Goal: Task Accomplishment & Management: Manage account settings

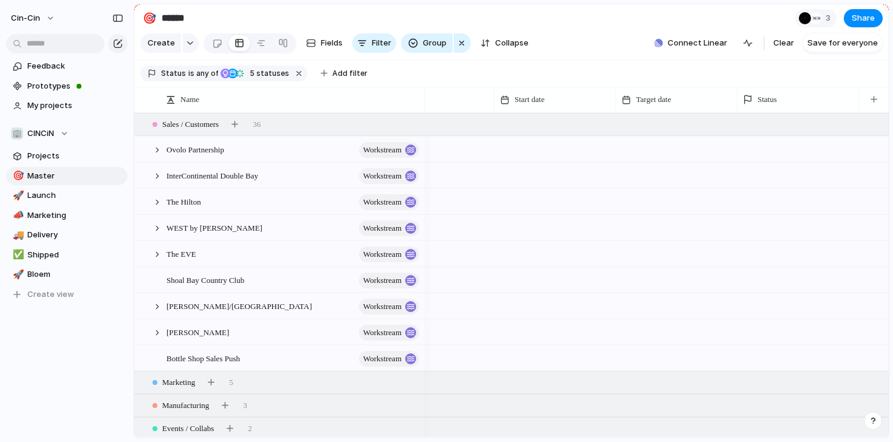
scroll to position [0, 252]
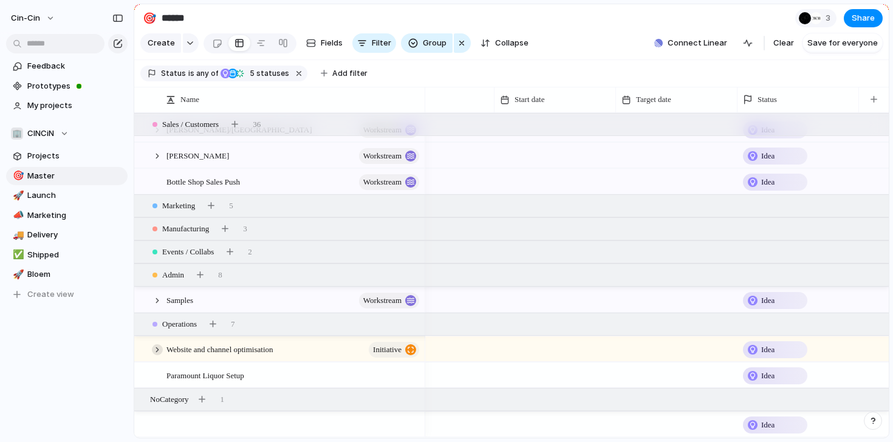
click at [157, 352] on div at bounding box center [157, 349] width 11 height 11
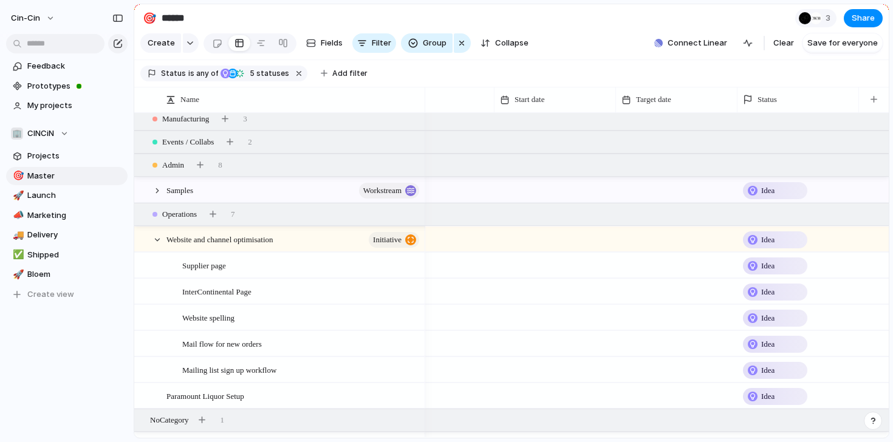
scroll to position [292, 0]
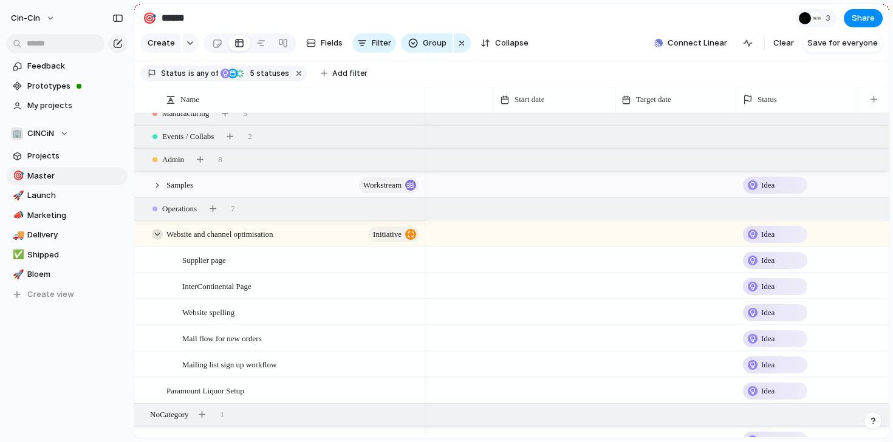
click at [156, 229] on div at bounding box center [157, 234] width 11 height 11
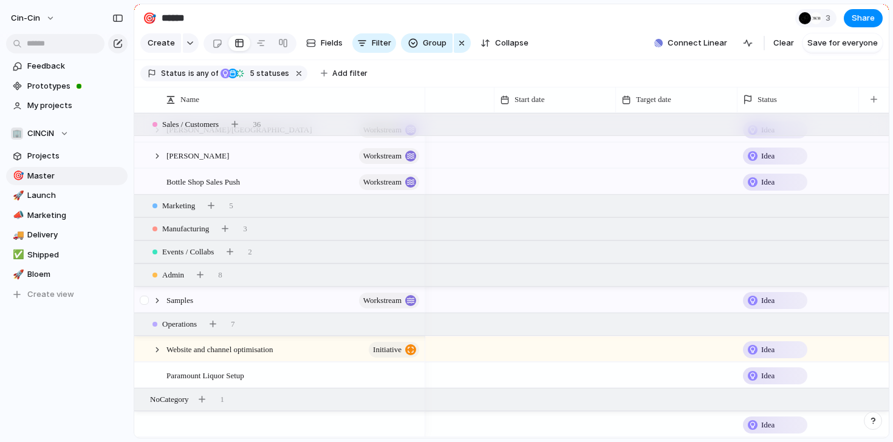
click at [157, 306] on div at bounding box center [151, 300] width 33 height 25
click at [155, 296] on div at bounding box center [157, 300] width 11 height 11
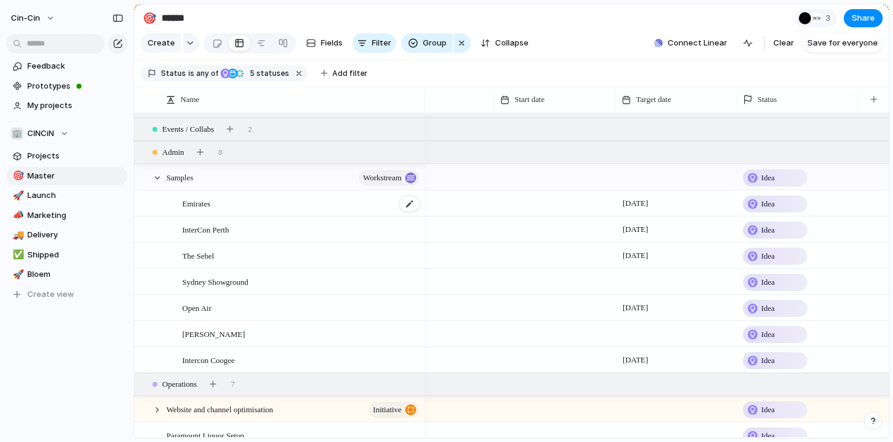
scroll to position [0, 251]
click at [202, 152] on div "button" at bounding box center [200, 152] width 7 height 7
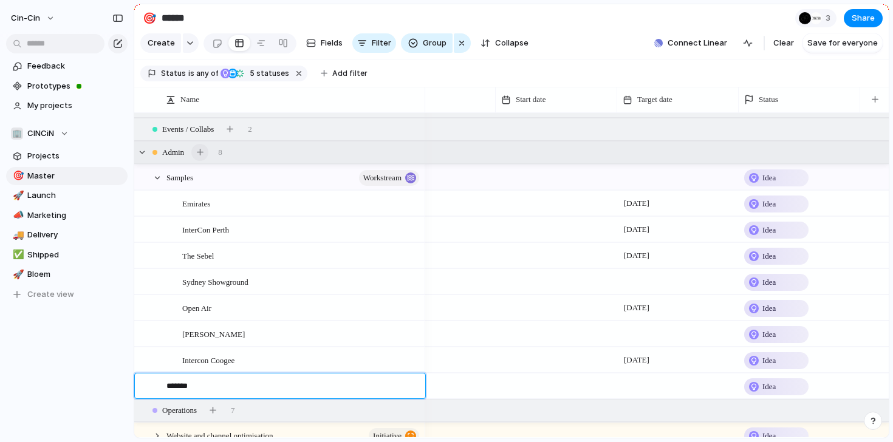
type textarea "********"
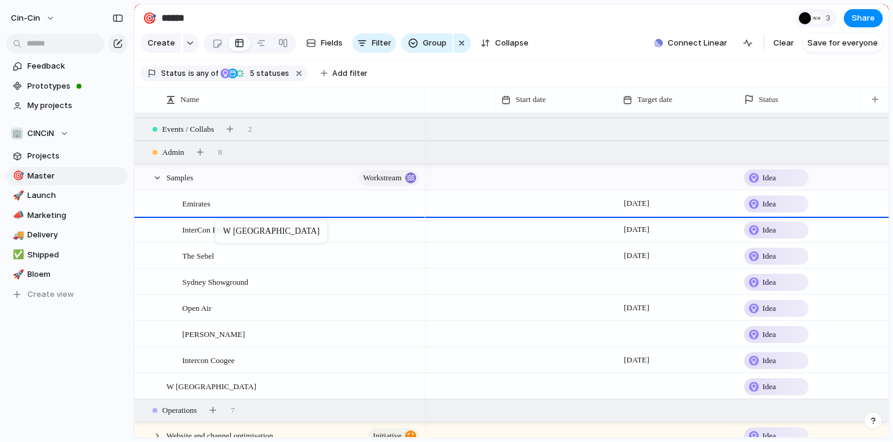
drag, startPoint x: 194, startPoint y: 389, endPoint x: 221, endPoint y: 222, distance: 169.2
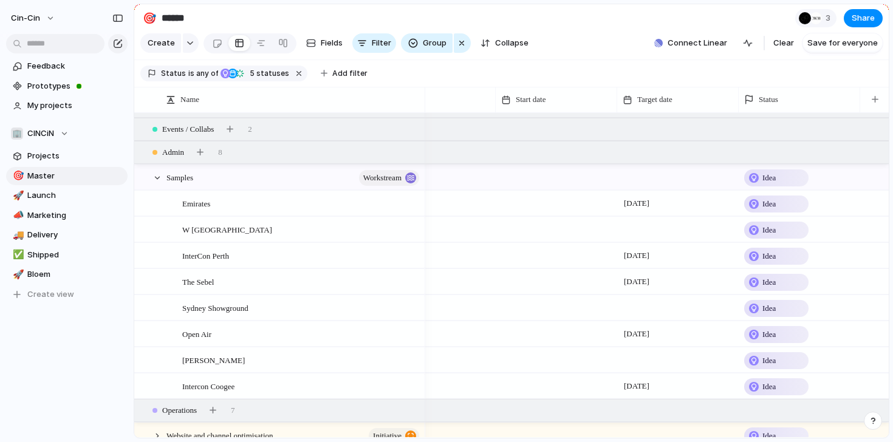
click at [98, 368] on div "Keep using Index You're approaching the free limit of 300 items Upgrade plan" at bounding box center [67, 390] width 134 height 93
click at [647, 231] on div at bounding box center [677, 229] width 121 height 25
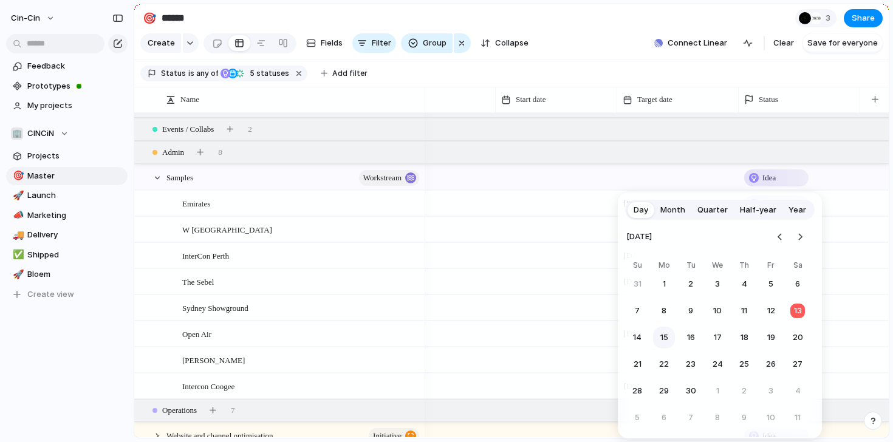
click at [664, 338] on button "15" at bounding box center [664, 338] width 22 height 22
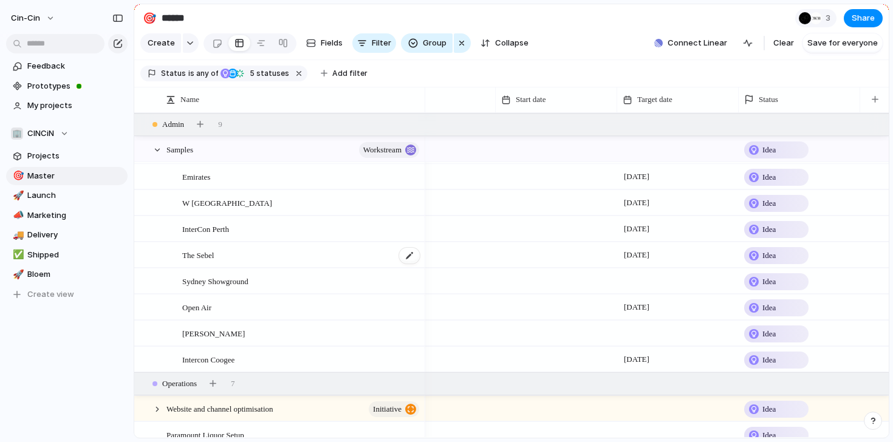
scroll to position [330, 0]
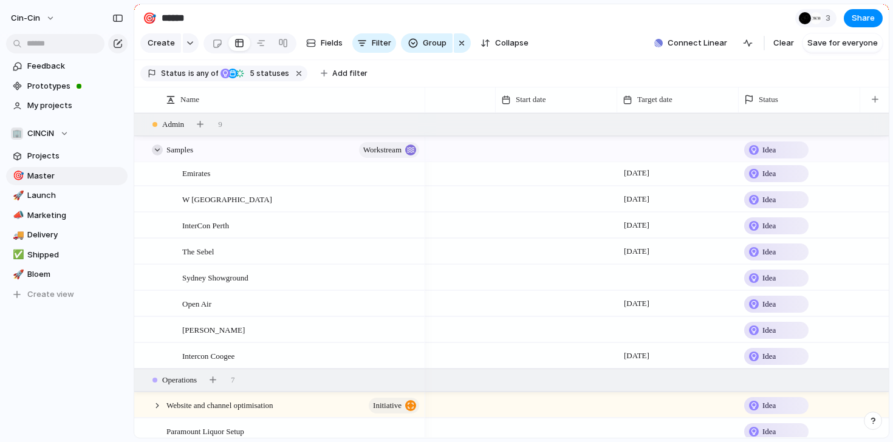
click at [154, 147] on div at bounding box center [157, 150] width 11 height 11
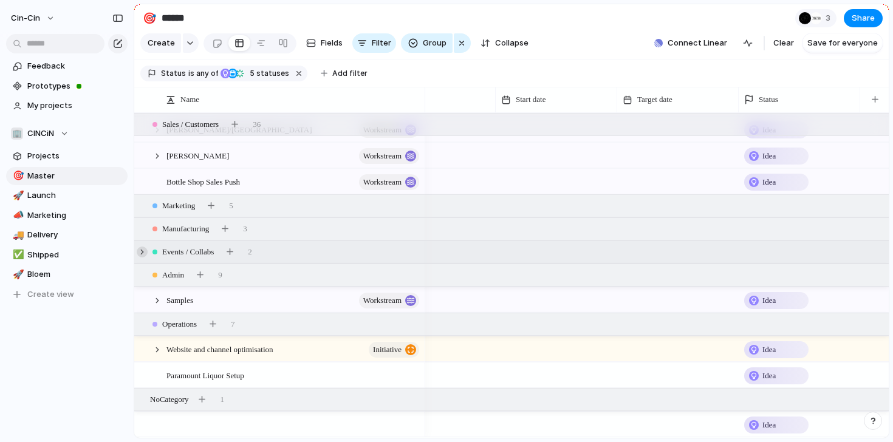
click at [144, 252] on div at bounding box center [142, 252] width 11 height 11
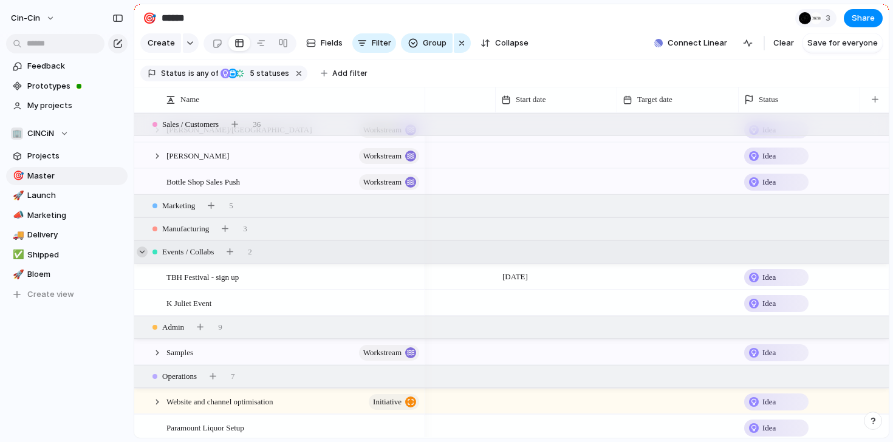
click at [144, 252] on div at bounding box center [142, 252] width 11 height 11
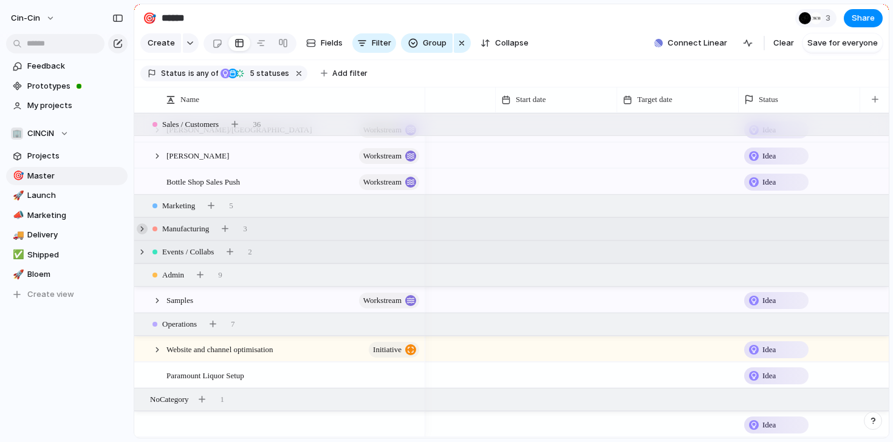
click at [143, 230] on div at bounding box center [142, 229] width 11 height 11
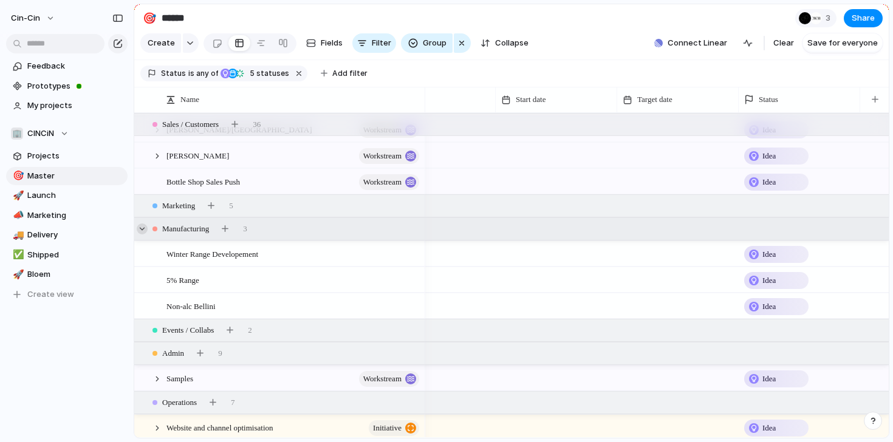
click at [143, 230] on div at bounding box center [142, 229] width 11 height 11
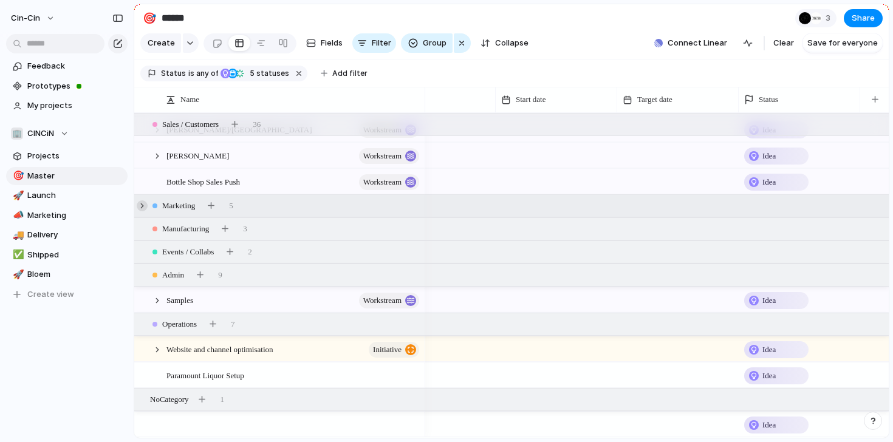
click at [143, 208] on div at bounding box center [142, 205] width 11 height 11
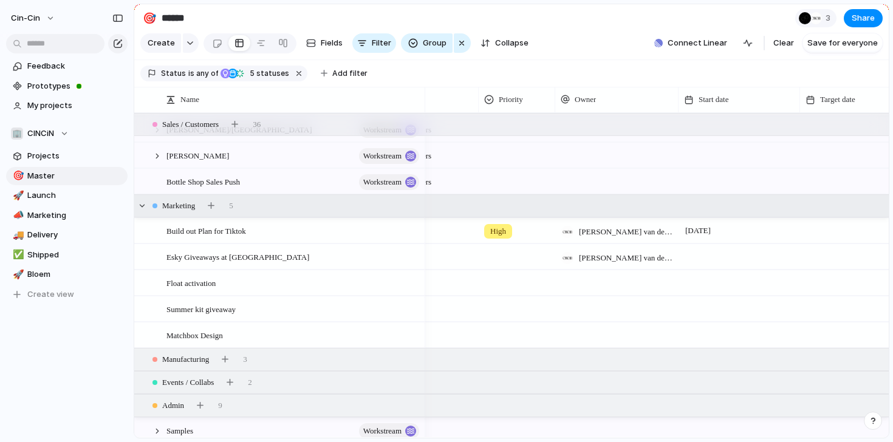
scroll to position [0, 0]
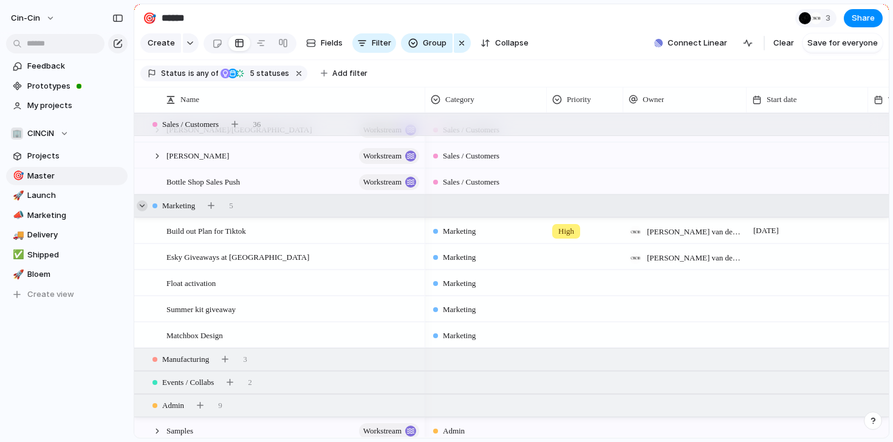
click at [143, 205] on div at bounding box center [142, 205] width 11 height 11
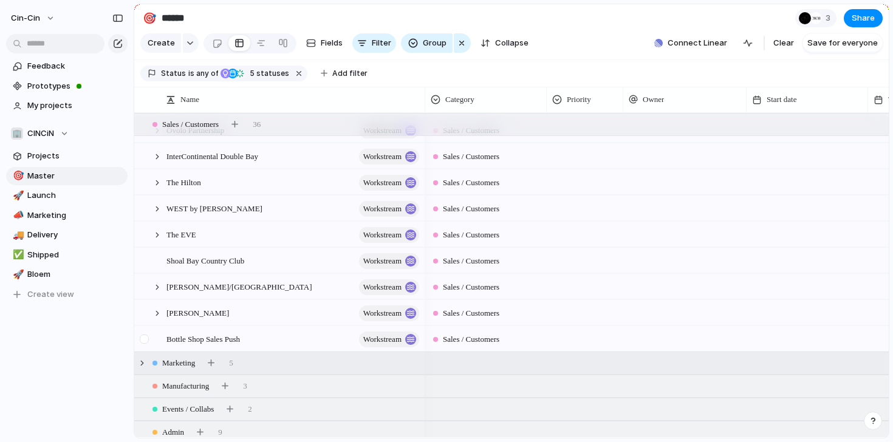
scroll to position [8, 0]
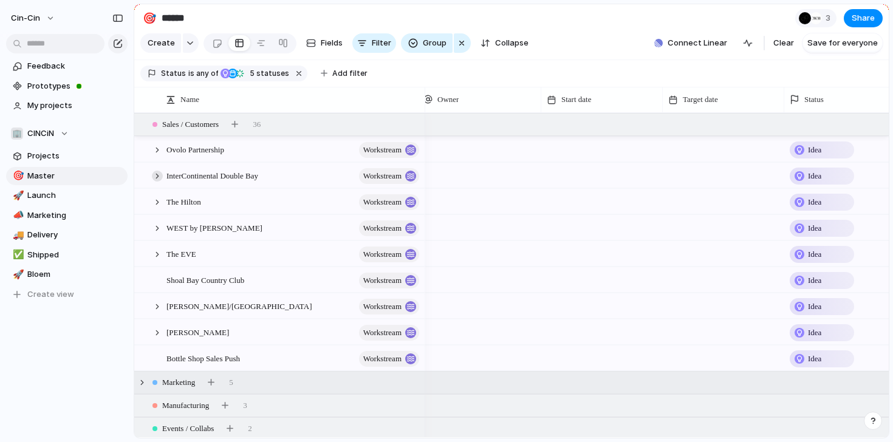
click at [156, 177] on div at bounding box center [157, 176] width 11 height 11
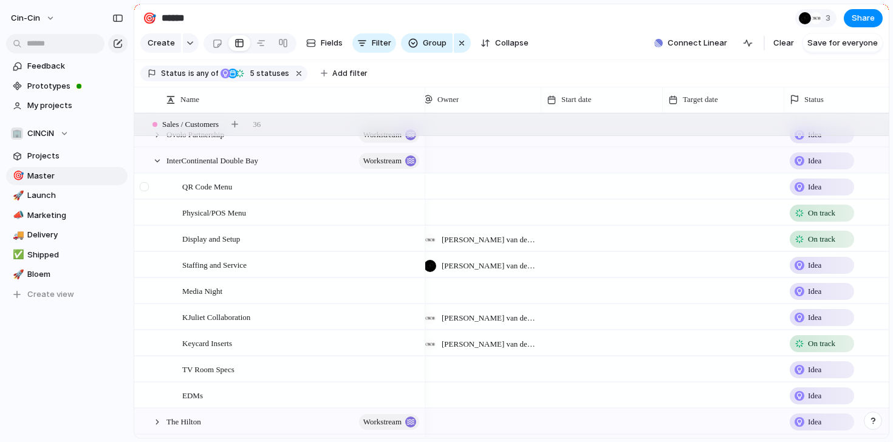
click at [142, 185] on div at bounding box center [144, 186] width 9 height 9
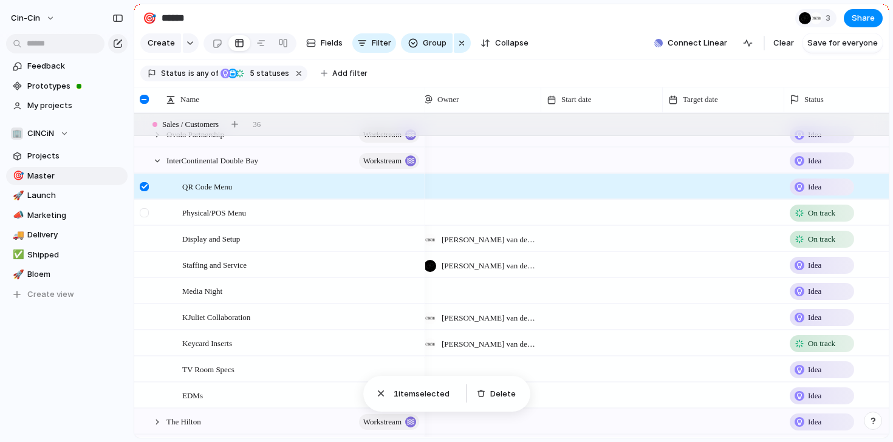
click at [142, 213] on div at bounding box center [144, 212] width 9 height 9
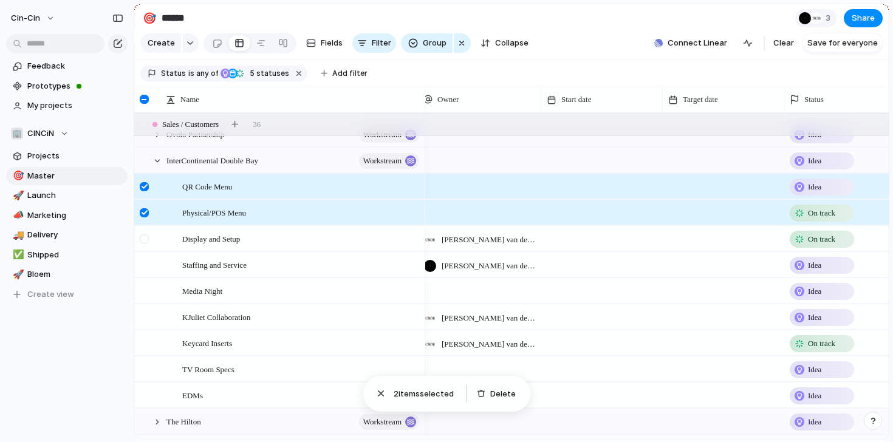
click at [145, 241] on div at bounding box center [144, 238] width 9 height 9
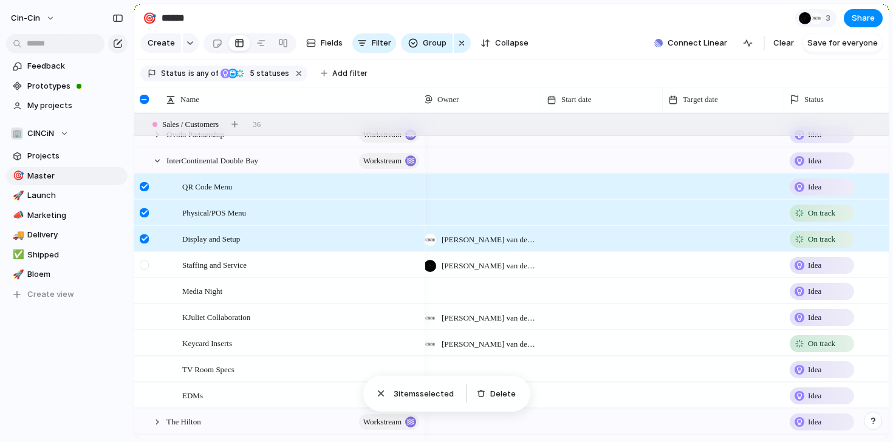
click at [144, 265] on div at bounding box center [144, 265] width 9 height 9
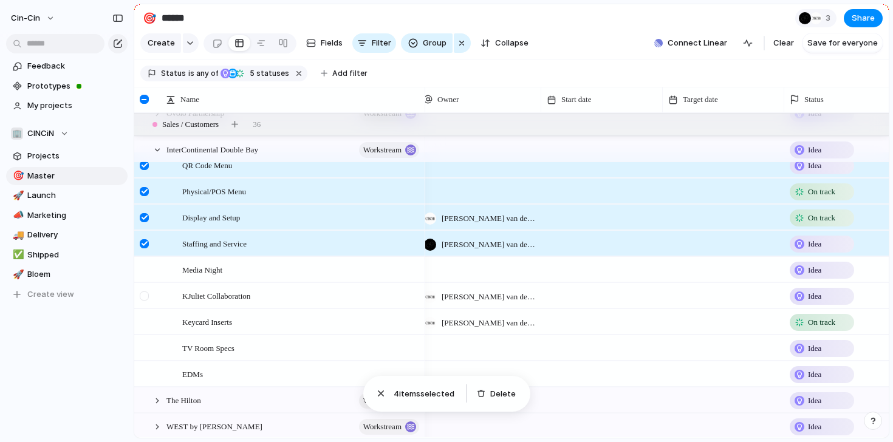
click at [142, 295] on div at bounding box center [144, 296] width 9 height 9
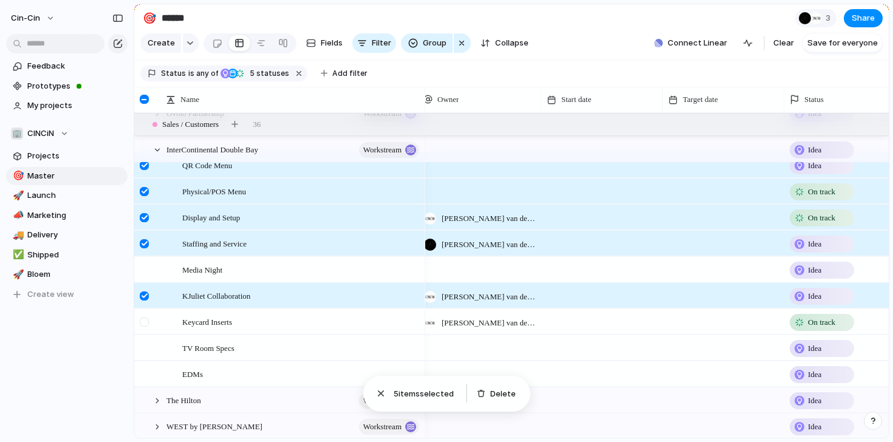
click at [143, 323] on div at bounding box center [144, 322] width 9 height 9
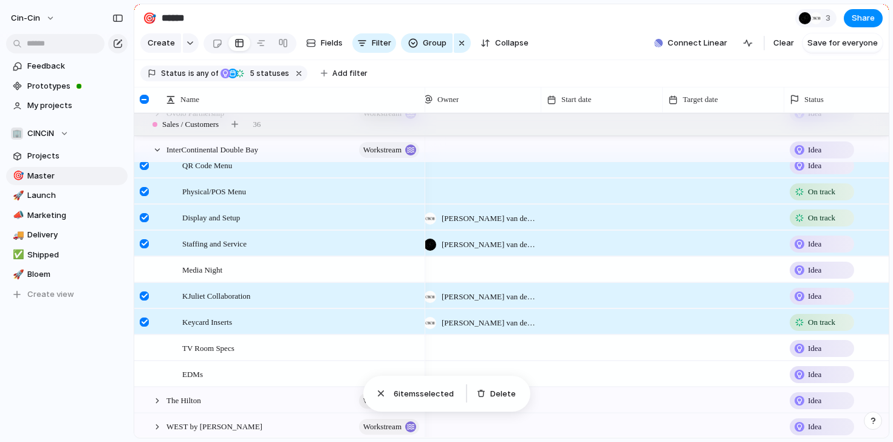
click at [147, 295] on div at bounding box center [144, 296] width 9 height 9
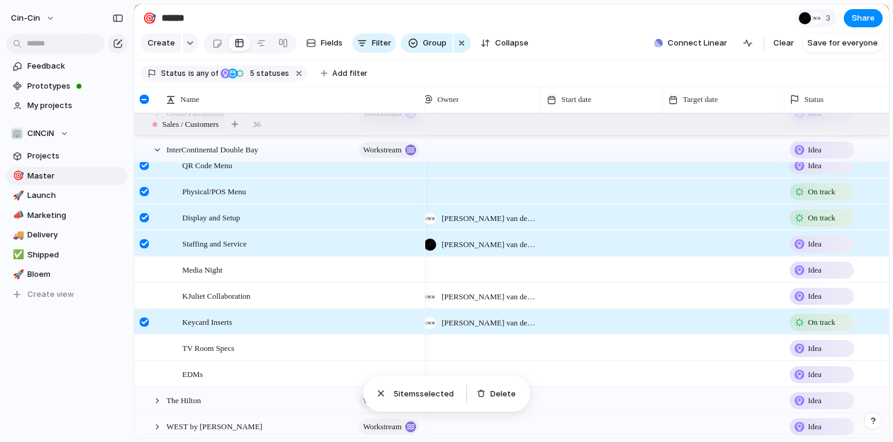
click at [142, 321] on div at bounding box center [144, 322] width 9 height 9
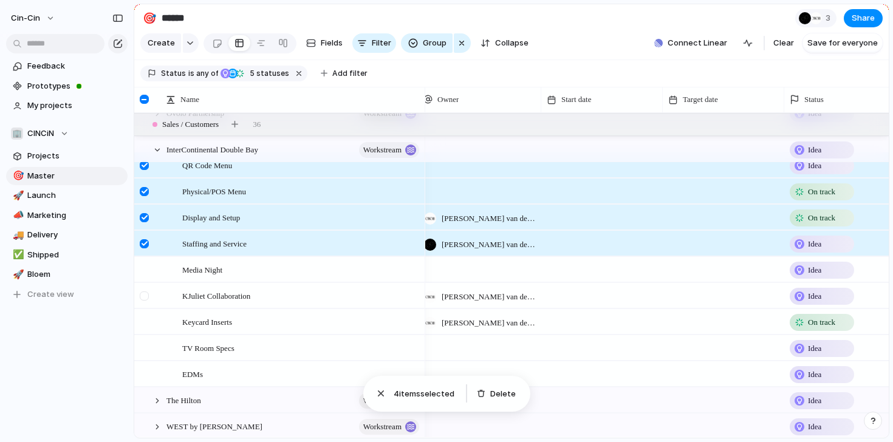
click at [145, 298] on div at bounding box center [144, 296] width 9 height 9
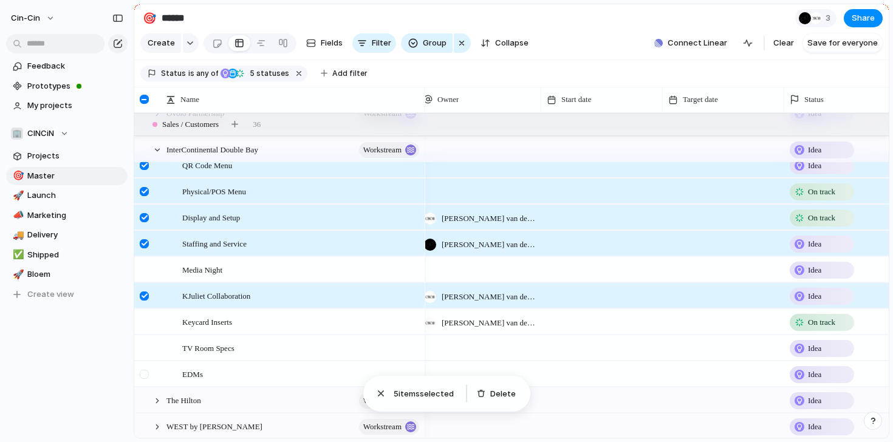
click at [149, 372] on div at bounding box center [144, 374] width 9 height 9
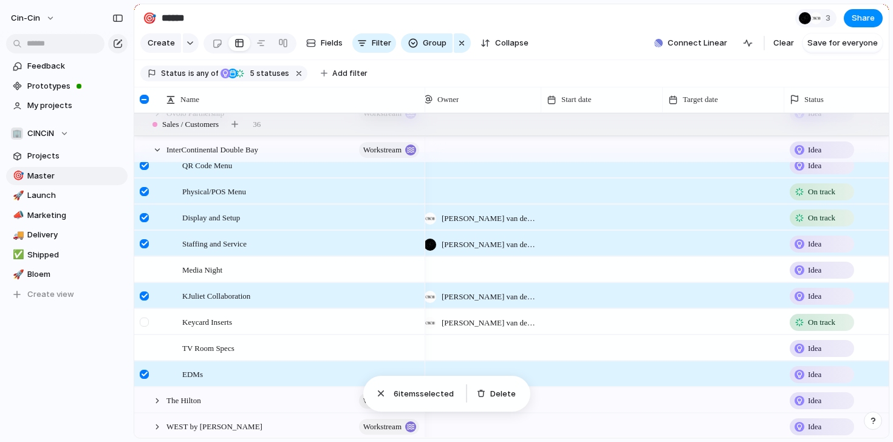
click at [149, 322] on div at bounding box center [144, 322] width 9 height 9
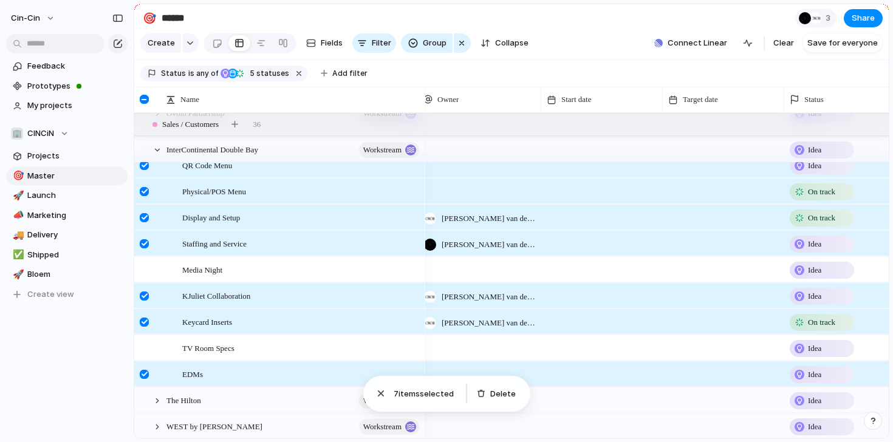
click at [149, 322] on div at bounding box center [144, 322] width 9 height 9
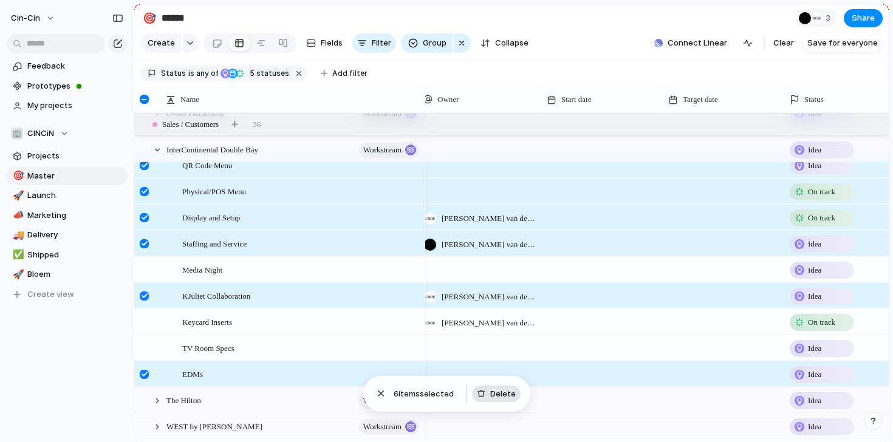
click at [491, 388] on span "Delete" at bounding box center [503, 394] width 26 height 12
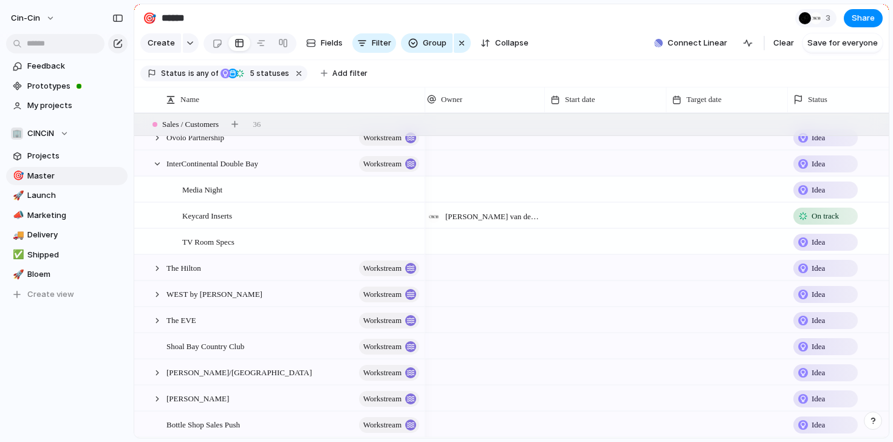
click at [572, 190] on div at bounding box center [605, 189] width 121 height 25
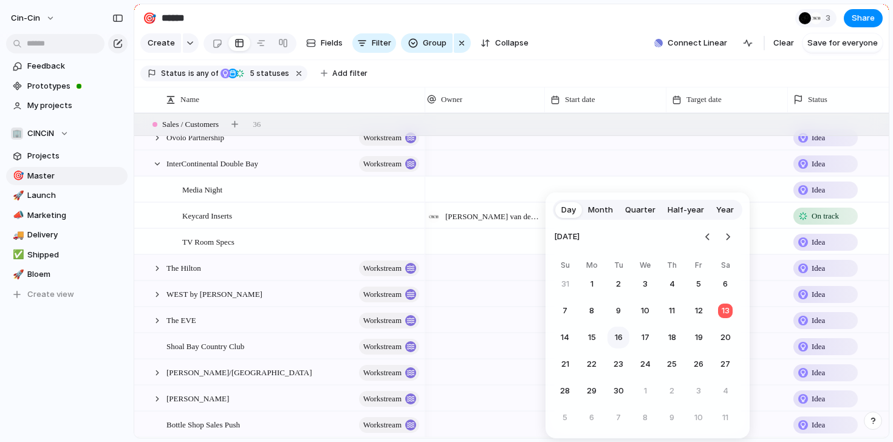
click at [618, 336] on button "16" at bounding box center [618, 338] width 22 height 22
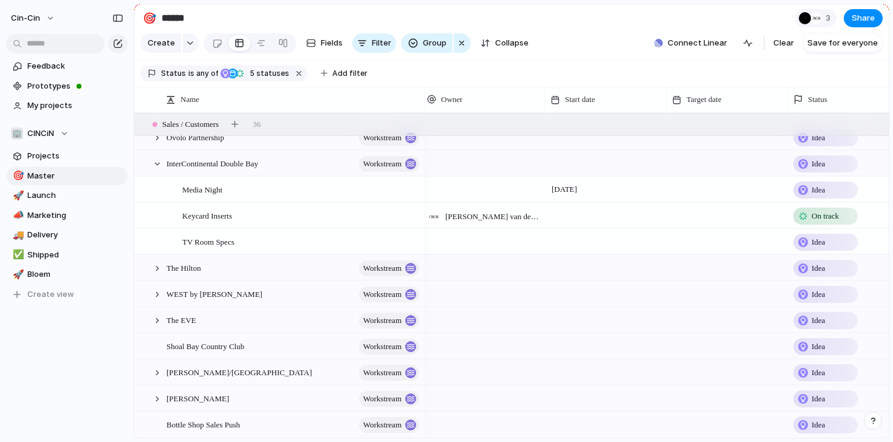
click at [576, 217] on div at bounding box center [605, 215] width 121 height 25
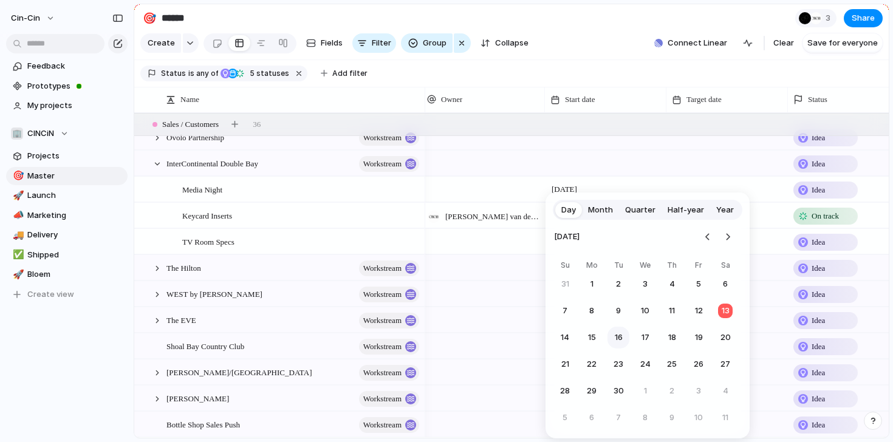
click at [612, 336] on button "16" at bounding box center [618, 338] width 22 height 22
